Goal: Task Accomplishment & Management: Complete application form

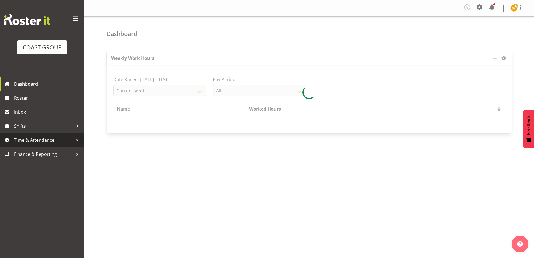
click at [54, 137] on span "Time & Attendance" at bounding box center [43, 140] width 59 height 8
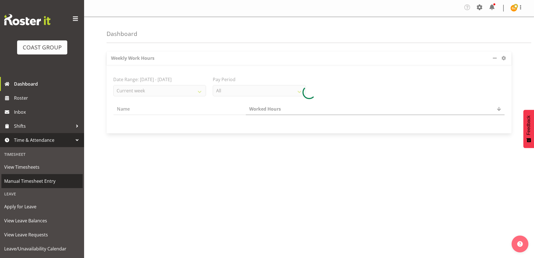
click at [46, 180] on span "Manual Timesheet Entry" at bounding box center [42, 181] width 76 height 8
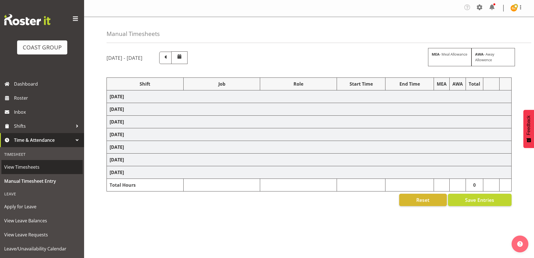
select select "47759"
select select "7032"
select select "8"
select select "47759"
select select "7032"
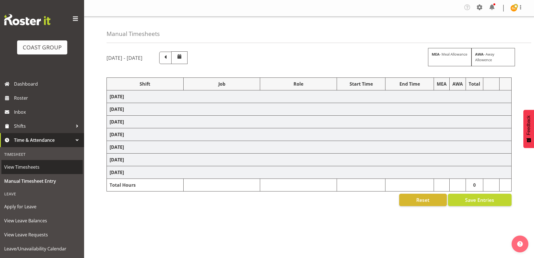
select select "47759"
select select "7032"
select select "47759"
select select "7032"
select select "47759"
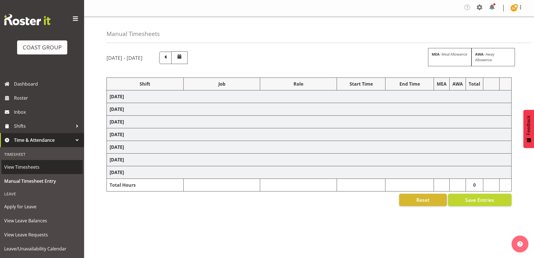
select select "7032"
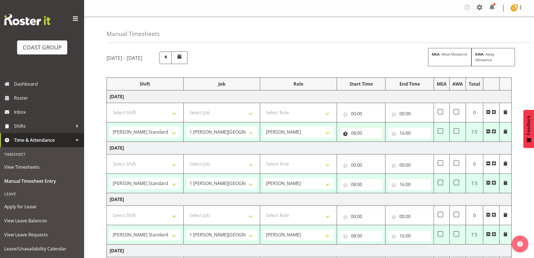
click at [362, 133] on input "08:00" at bounding box center [361, 132] width 43 height 11
click at [376, 149] on select "00 01 02 03 04 05 06 07 08 09 10 11 12 13 14 15 16 17 18 19 20 21 22 23" at bounding box center [378, 147] width 13 height 11
select select "7"
click at [372, 142] on select "00 01 02 03 04 05 06 07 08 09 10 11 12 13 14 15 16 17 18 19 20 21 22 23" at bounding box center [378, 147] width 13 height 11
type input "07:00"
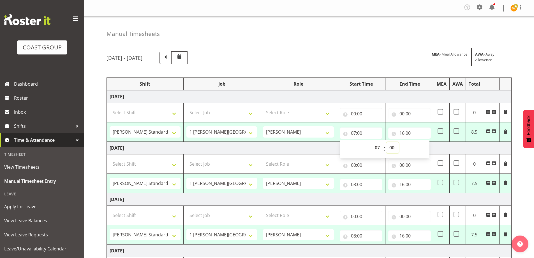
click at [393, 149] on select "00 01 02 03 04 05 06 07 08 09 10 11 12 13 14 15 16 17 18 19 20 21 22 23 24 25 2…" at bounding box center [392, 147] width 13 height 11
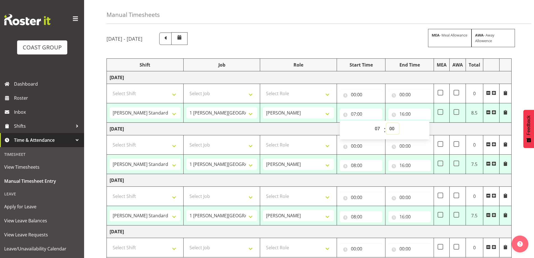
scroll to position [28, 0]
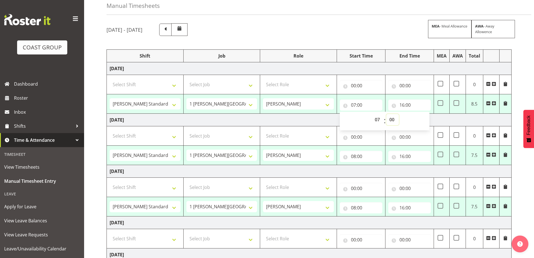
click at [393, 120] on select "00 01 02 03 04 05 06 07 08 09 10 11 12 13 14 15 16 17 18 19 20 21 22 23 24 25 2…" at bounding box center [392, 119] width 13 height 11
select select "30"
click at [386, 114] on select "00 01 02 03 04 05 06 07 08 09 10 11 12 13 14 15 16 17 18 19 20 21 22 23 24 25 2…" at bounding box center [392, 119] width 13 height 11
type input "07:30"
click at [360, 159] on input "08:00" at bounding box center [361, 155] width 43 height 11
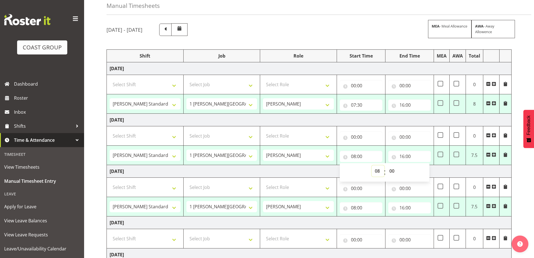
click at [378, 174] on select "00 01 02 03 04 05 06 07 08 09 10 11 12 13 14 15 16 17 18 19 20 21 22 23" at bounding box center [378, 170] width 13 height 11
select select "7"
click at [372, 165] on select "00 01 02 03 04 05 06 07 08 09 10 11 12 13 14 15 16 17 18 19 20 21 22 23" at bounding box center [378, 170] width 13 height 11
type input "07:00"
click at [393, 173] on select "00 01 02 03 04 05 06 07 08 09 10 11 12 13 14 15 16 17 18 19 20 21 22 23 24 25 2…" at bounding box center [392, 170] width 13 height 11
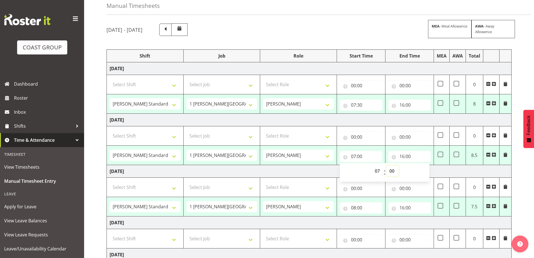
select select "30"
click at [386, 165] on select "00 01 02 03 04 05 06 07 08 09 10 11 12 13 14 15 16 17 18 19 20 21 22 23 24 25 2…" at bounding box center [392, 170] width 13 height 11
type input "07:30"
click at [358, 208] on input "08:00" at bounding box center [361, 207] width 43 height 11
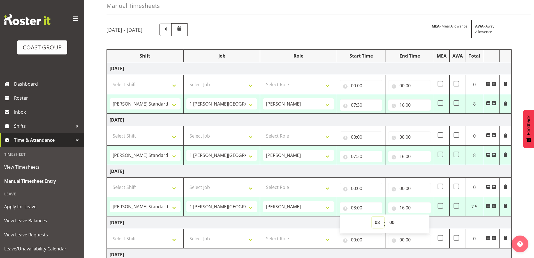
click at [376, 221] on select "00 01 02 03 04 05 06 07 08 09 10 11 12 13 14 15 16 17 18 19 20 21 22 23" at bounding box center [378, 221] width 13 height 11
select select "7"
click at [372, 216] on select "00 01 02 03 04 05 06 07 08 09 10 11 12 13 14 15 16 17 18 19 20 21 22 23" at bounding box center [378, 221] width 13 height 11
type input "07:00"
click at [390, 224] on select "00 01 02 03 04 05 06 07 08 09 10 11 12 13 14 15 16 17 18 19 20 21 22 23 24 25 2…" at bounding box center [392, 221] width 13 height 11
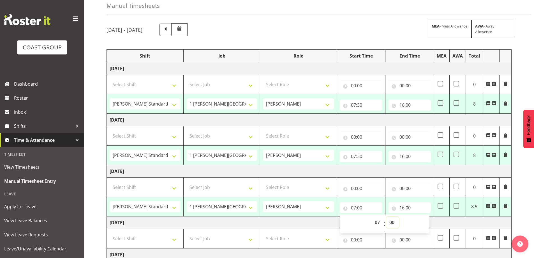
select select "30"
click at [386, 216] on select "00 01 02 03 04 05 06 07 08 09 10 11 12 13 14 15 16 17 18 19 20 21 22 23 24 25 2…" at bounding box center [392, 221] width 13 height 11
type input "07:30"
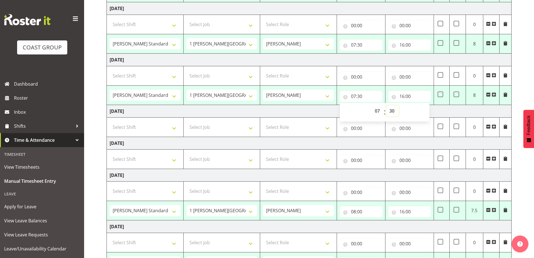
scroll to position [140, 0]
click at [176, 128] on select "Select Shift 1 [PERSON_NAME][GEOGRAPHIC_DATA] [GEOGRAPHIC_DATA] Work [PERSON_NA…" at bounding box center [145, 126] width 71 height 11
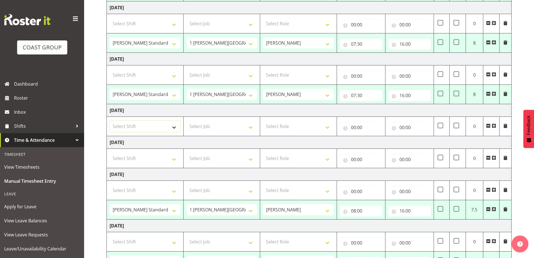
select select "47759"
click at [110, 121] on select "Select Shift 1 [PERSON_NAME][GEOGRAPHIC_DATA] [GEOGRAPHIC_DATA] Work [PERSON_NA…" at bounding box center [145, 126] width 71 height 11
click at [251, 126] on select "Select Job 1 Carlton Events 1 [PERSON_NAME][GEOGRAPHIC_DATA] 1 [PERSON_NAME][GE…" at bounding box center [221, 126] width 71 height 11
select select "7032"
click at [186, 121] on select "Select Job 1 Carlton Events 1 [PERSON_NAME][GEOGRAPHIC_DATA] 1 [PERSON_NAME][GE…" at bounding box center [221, 126] width 71 height 11
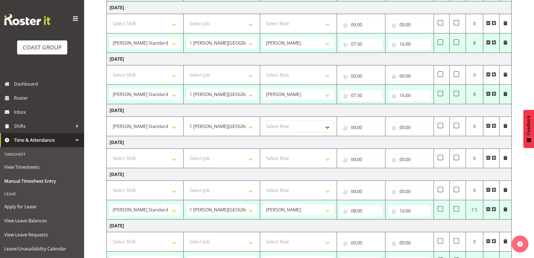
click at [331, 127] on select "Select Role [PERSON_NAME][GEOGRAPHIC_DATA]" at bounding box center [298, 126] width 71 height 11
select select "1339"
click at [263, 121] on select "Select Role [PERSON_NAME][GEOGRAPHIC_DATA]" at bounding box center [298, 126] width 71 height 11
click at [367, 127] on input "00:00" at bounding box center [361, 127] width 43 height 11
drag, startPoint x: 378, startPoint y: 144, endPoint x: 377, endPoint y: 138, distance: 5.4
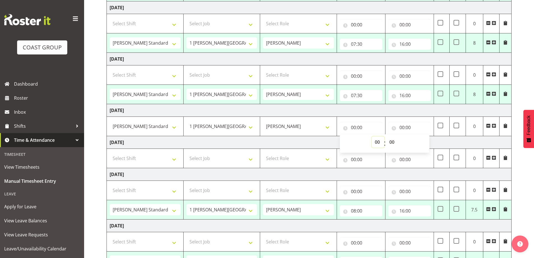
click at [378, 144] on select "00 01 02 03 04 05 06 07 08 09 10 11 12 13 14 15 16 17 18 19 20 21 22 23" at bounding box center [378, 141] width 13 height 11
select select "8"
click at [372, 136] on select "00 01 02 03 04 05 06 07 08 09 10 11 12 13 14 15 16 17 18 19 20 21 22 23" at bounding box center [378, 141] width 13 height 11
type input "08:00"
drag, startPoint x: 392, startPoint y: 143, endPoint x: 392, endPoint y: 136, distance: 7.3
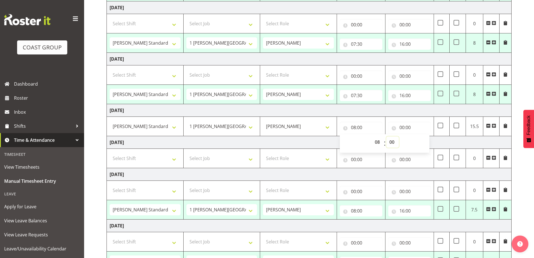
click at [392, 143] on select "00 01 02 03 04 05 06 07 08 09 10 11 12 13 14 15 16 17 18 19 20 21 22 23 24 25 2…" at bounding box center [392, 141] width 13 height 11
select select "30"
click at [386, 136] on select "00 01 02 03 04 05 06 07 08 09 10 11 12 13 14 15 16 17 18 19 20 21 22 23 24 25 2…" at bounding box center [392, 141] width 13 height 11
type input "08:30"
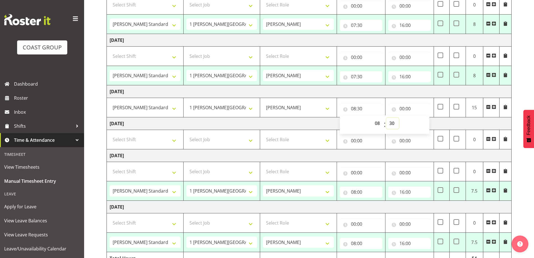
scroll to position [168, 0]
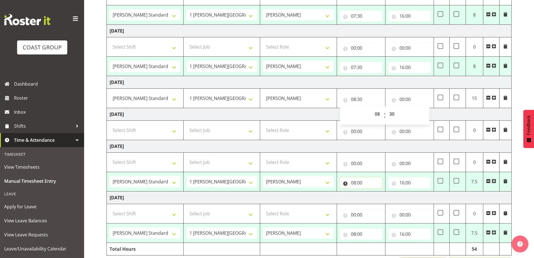
click at [364, 182] on input "08:00" at bounding box center [361, 182] width 43 height 11
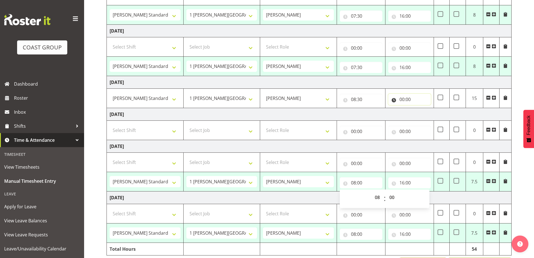
click at [405, 103] on input "00:00" at bounding box center [409, 99] width 43 height 11
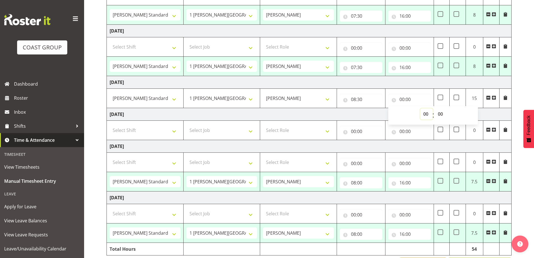
click at [425, 115] on select "00 01 02 03 04 05 06 07 08 09 10 11 12 13 14 15 16 17 18 19 20 21 22 23" at bounding box center [426, 113] width 13 height 11
select select "11"
click at [420, 108] on select "00 01 02 03 04 05 06 07 08 09 10 11 12 13 14 15 16 17 18 19 20 21 22 23" at bounding box center [426, 113] width 13 height 11
type input "11:00"
click at [426, 114] on select "00 01 02 03 04 05 06 07 08 09 10 11 12 13 14 15 16 17 18 19 20 21 22 23" at bounding box center [426, 113] width 13 height 11
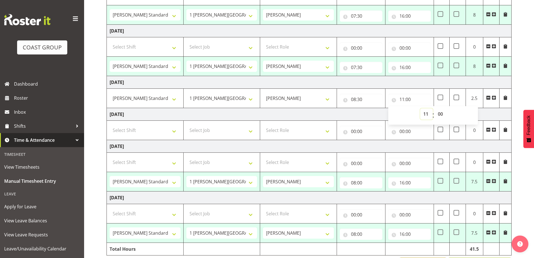
select select "12"
click at [420, 108] on select "00 01 02 03 04 05 06 07 08 09 10 11 12 13 14 15 16 17 18 19 20 21 22 23" at bounding box center [426, 113] width 13 height 11
type input "12:00"
click at [361, 181] on input "08:00" at bounding box center [361, 182] width 43 height 11
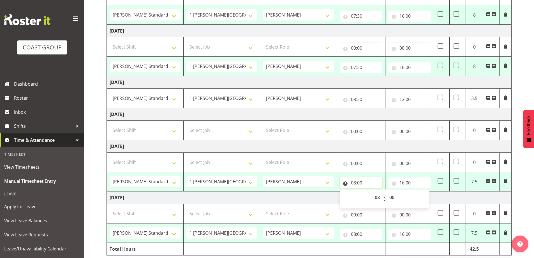
scroll to position [189, 0]
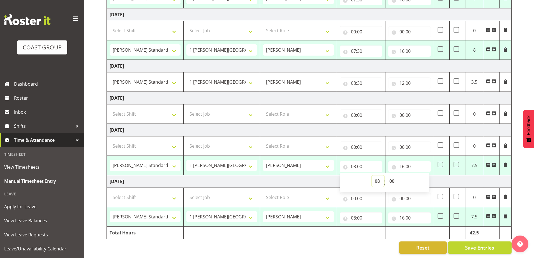
drag, startPoint x: 376, startPoint y: 176, endPoint x: 377, endPoint y: 172, distance: 3.9
click at [377, 176] on select "00 01 02 03 04 05 06 07 08 09 10 11 12 13 14 15 16 17 18 19 20 21 22 23" at bounding box center [378, 180] width 13 height 11
select select "7"
click at [372, 175] on select "00 01 02 03 04 05 06 07 08 09 10 11 12 13 14 15 16 17 18 19 20 21 22 23" at bounding box center [378, 180] width 13 height 11
type input "07:00"
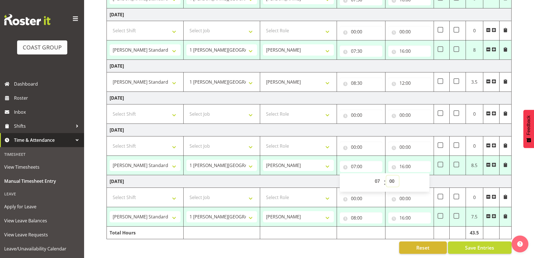
click at [392, 177] on select "00 01 02 03 04 05 06 07 08 09 10 11 12 13 14 15 16 17 18 19 20 21 22 23 24 25 2…" at bounding box center [392, 180] width 13 height 11
select select "30"
click at [386, 175] on select "00 01 02 03 04 05 06 07 08 09 10 11 12 13 14 15 16 17 18 19 20 21 22 23 24 25 2…" at bounding box center [392, 180] width 13 height 11
type input "07:30"
click at [366, 214] on input "08:00" at bounding box center [361, 217] width 43 height 11
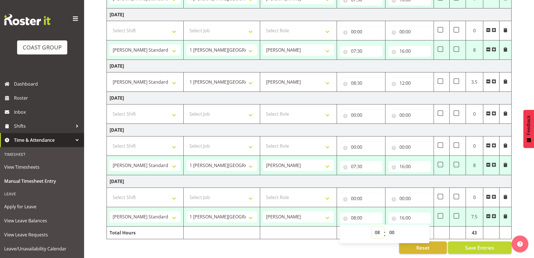
click at [376, 227] on select "00 01 02 03 04 05 06 07 08 09 10 11 12 13 14 15 16 17 18 19 20 21 22 23" at bounding box center [378, 231] width 13 height 11
select select "7"
click at [372, 226] on select "00 01 02 03 04 05 06 07 08 09 10 11 12 13 14 15 16 17 18 19 20 21 22 23" at bounding box center [378, 231] width 13 height 11
type input "07:00"
click at [392, 227] on select "00 01 02 03 04 05 06 07 08 09 10 11 12 13 14 15 16 17 18 19 20 21 22 23 24 25 2…" at bounding box center [392, 231] width 13 height 11
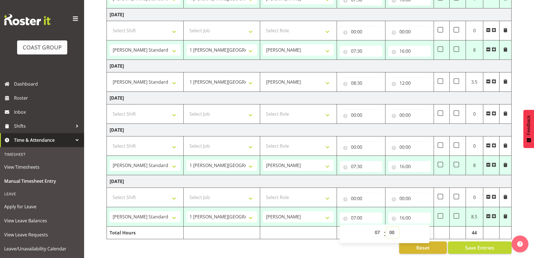
select select "30"
click at [386, 226] on select "00 01 02 03 04 05 06 07 08 09 10 11 12 13 14 15 16 17 18 19 20 21 22 23 24 25 2…" at bounding box center [392, 231] width 13 height 11
type input "07:30"
click at [379, 246] on div "Reset Save Entries" at bounding box center [308, 247] width 405 height 12
click at [483, 246] on span "Save Entries" at bounding box center [479, 247] width 29 height 7
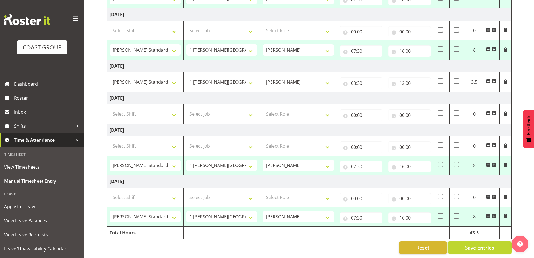
select select "47759"
select select "7032"
type input "07:30"
type input "16:00"
select select "47759"
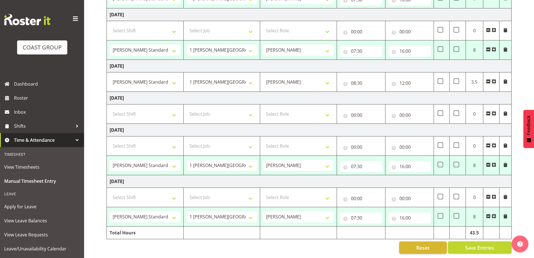
select select "7032"
type input "07:30"
type input "16:00"
select select "47759"
select select "7032"
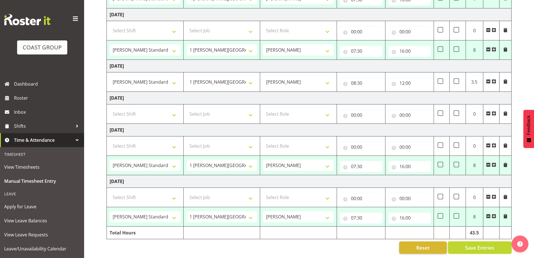
type input "07:30"
type input "16:00"
select select "47759"
select select "7032"
type input "07:30"
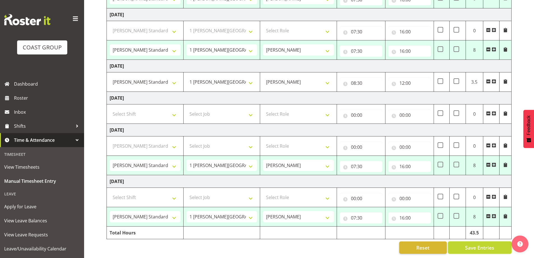
type input "16:00"
select select "47759"
select select "7032"
type input "07:30"
type input "16:00"
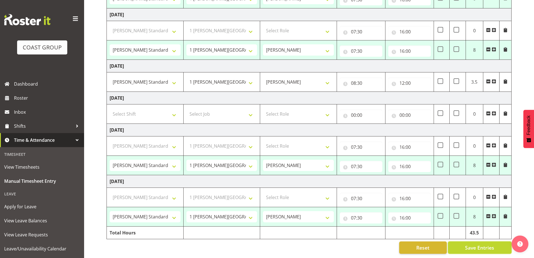
select select "47759"
select select "7032"
select select "47759"
select select "7032"
select select "47759"
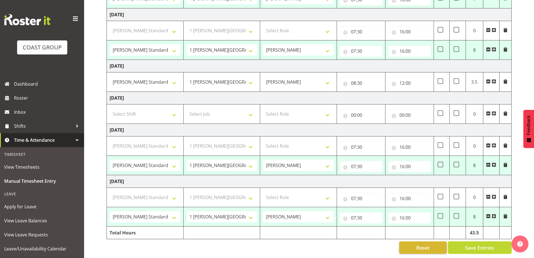
select select "7032"
select select "47759"
select select "7032"
select select "47759"
select select "7032"
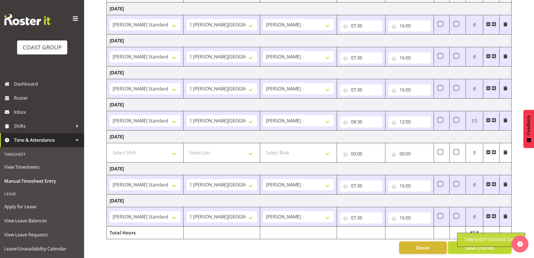
scroll to position [92, 0]
click at [485, 245] on span "Save Entries" at bounding box center [479, 247] width 29 height 7
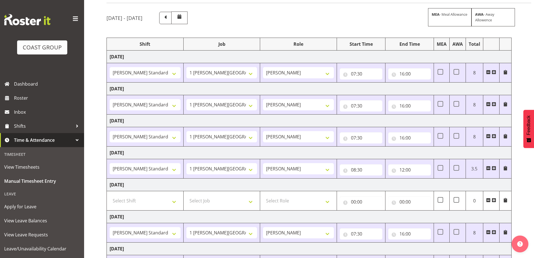
scroll to position [0, 0]
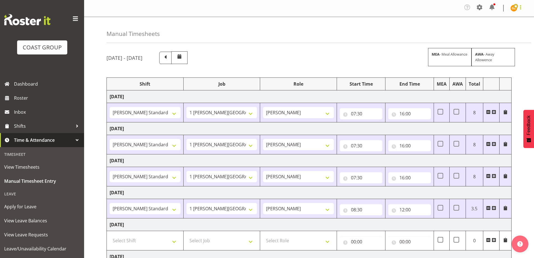
click at [521, 8] on span at bounding box center [520, 7] width 7 height 7
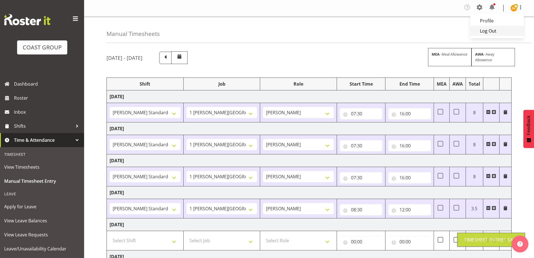
click at [517, 32] on link "Log Out" at bounding box center [497, 31] width 54 height 10
